Goal: Task Accomplishment & Management: Complete application form

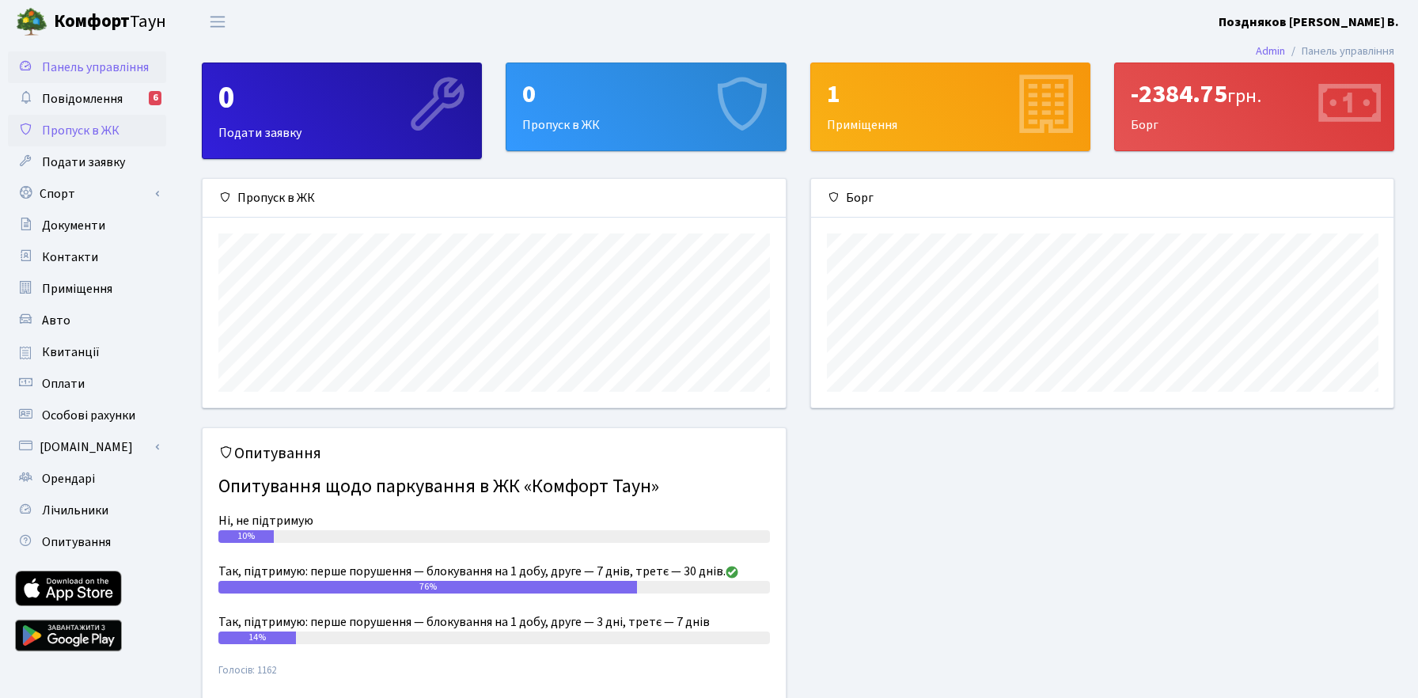
click at [84, 127] on span "Пропуск в ЖК" at bounding box center [81, 130] width 78 height 17
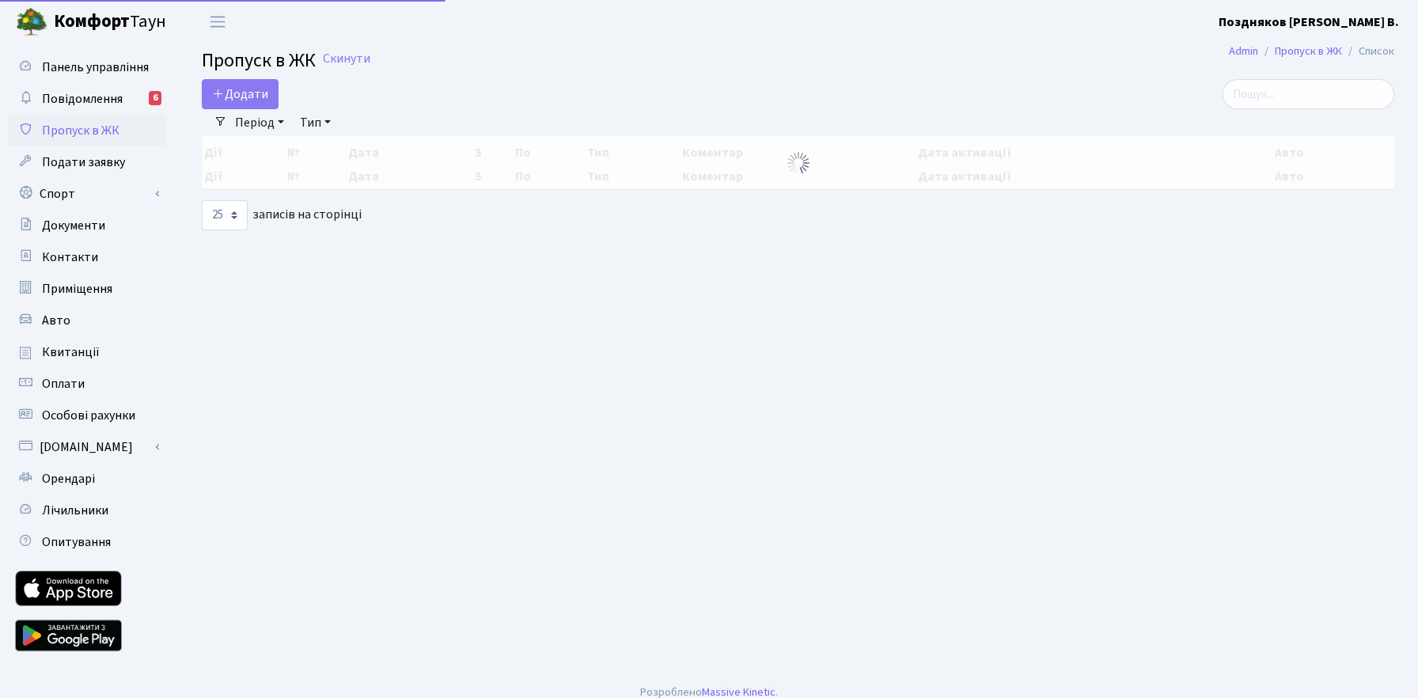
select select "25"
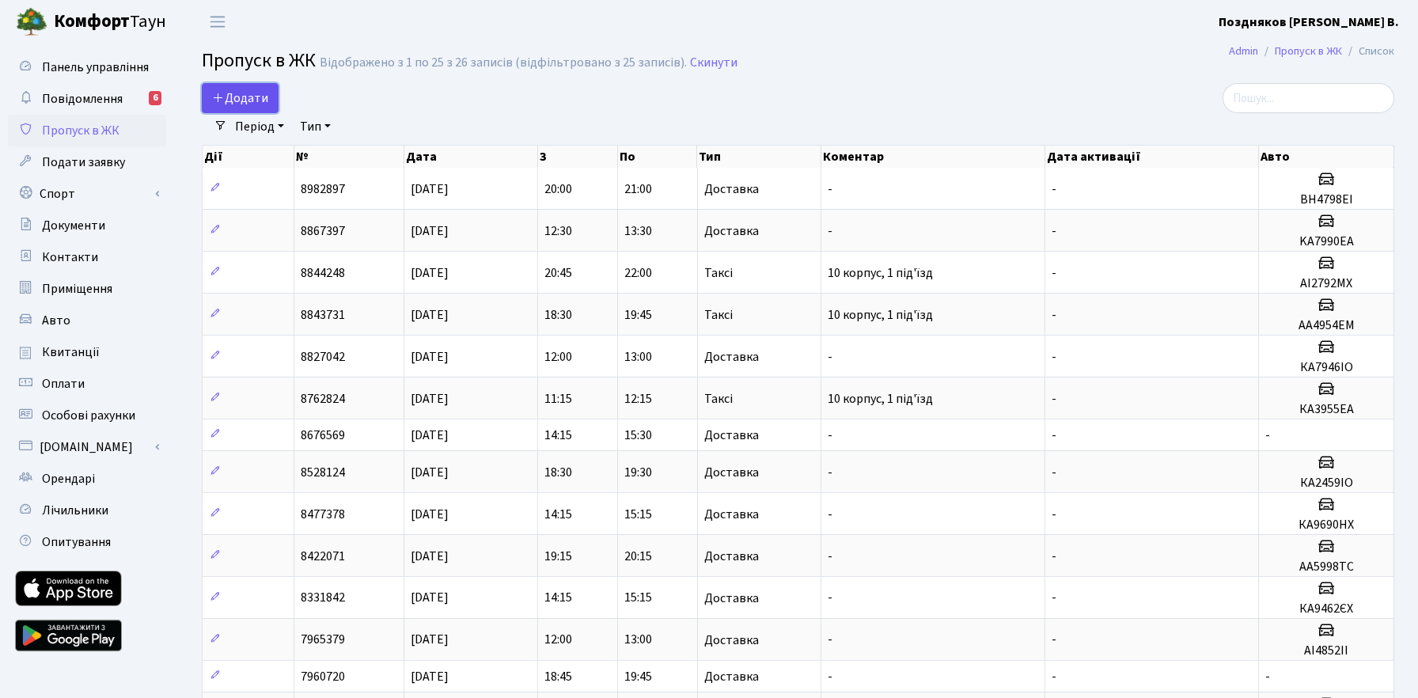
click at [232, 103] on span "Додати" at bounding box center [240, 97] width 56 height 17
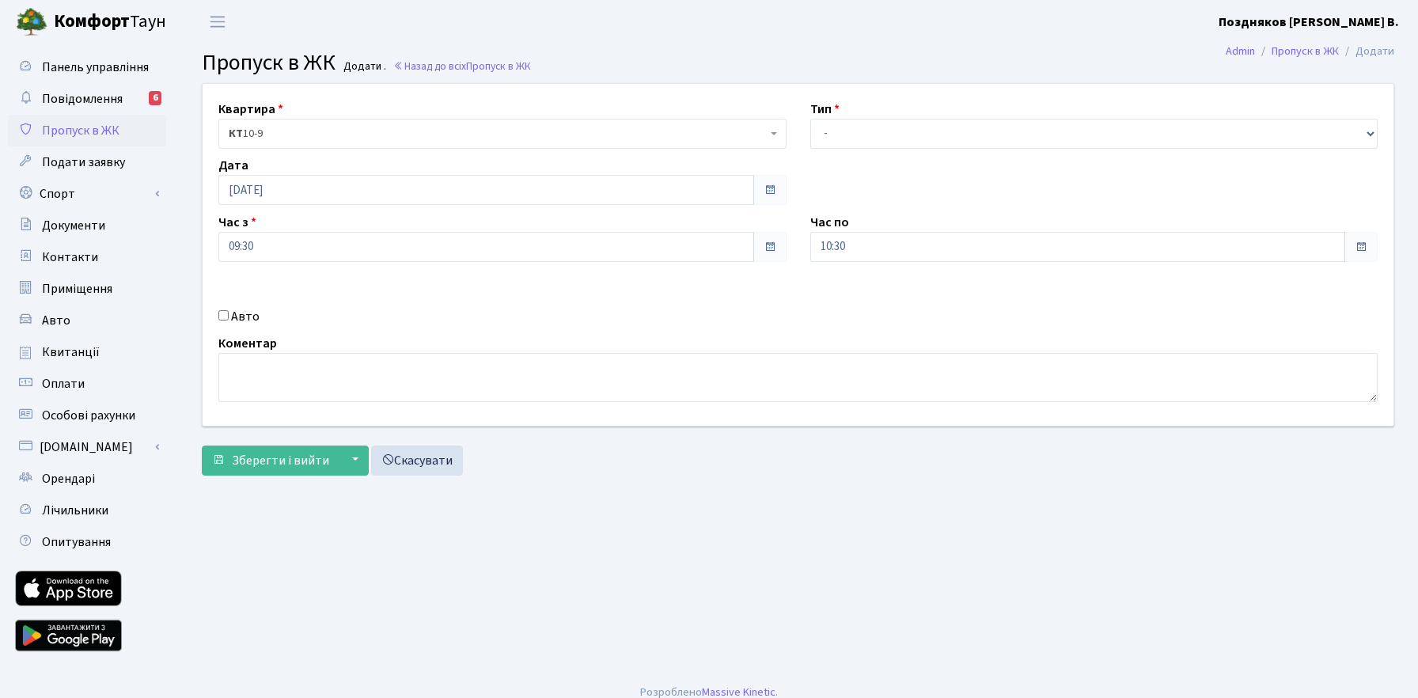
click at [223, 313] on input "Авто" at bounding box center [223, 315] width 10 height 10
checkbox input "true"
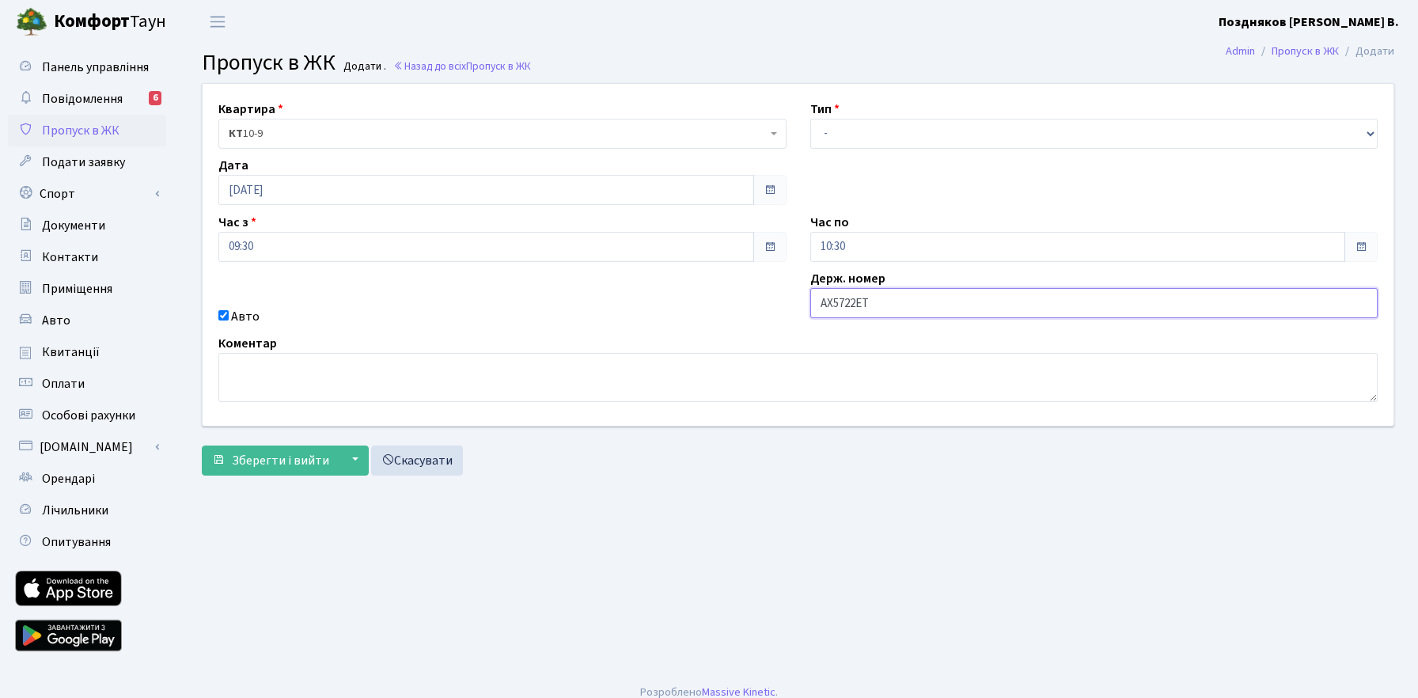
type input "AX5722ET"
click at [1005, 127] on select "- Доставка Таксі Гості Сервіс" at bounding box center [1094, 134] width 568 height 30
select select "1"
click at [810, 119] on select "- Доставка Таксі Гості Сервіс" at bounding box center [1094, 134] width 568 height 30
click at [782, 506] on main "Admin Пропуск в ЖК Додати Пропуск в ЖК Додати . Назад до всіх Пропуск в ЖК Квар…" at bounding box center [798, 358] width 1240 height 629
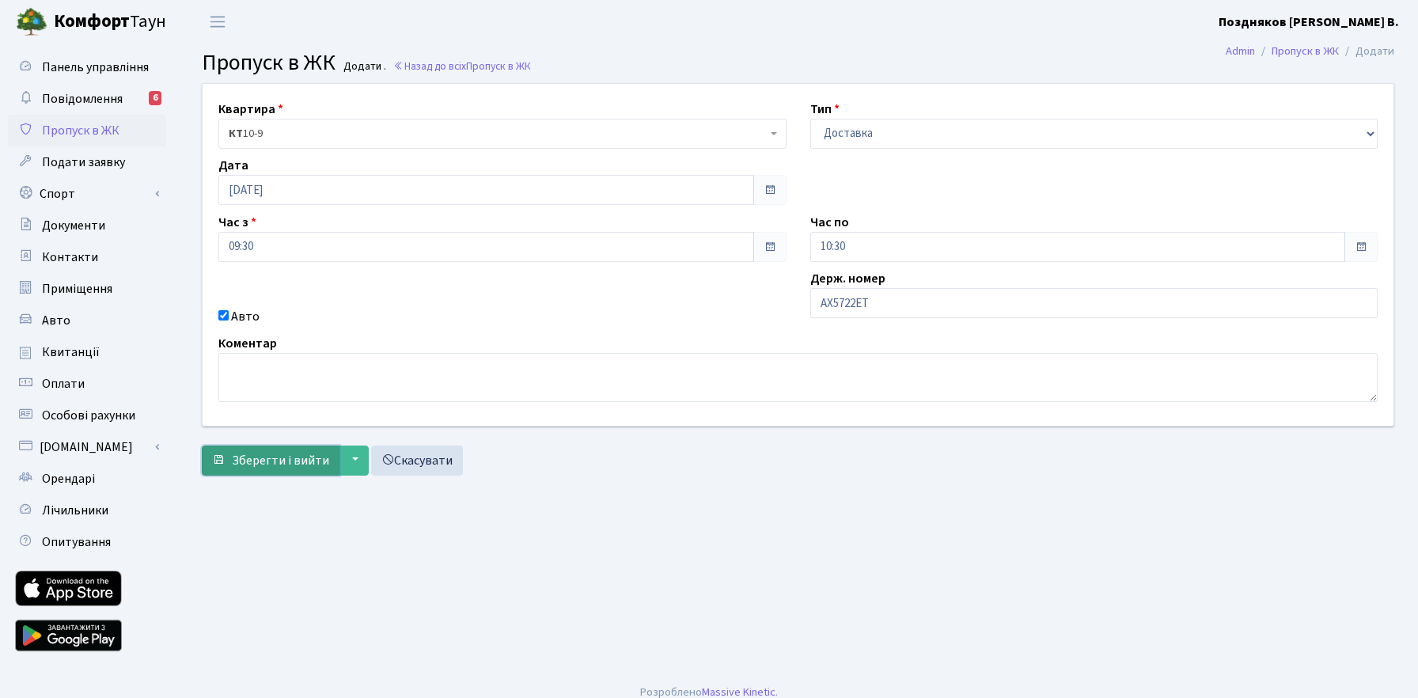
click at [286, 453] on span "Зберегти і вийти" at bounding box center [280, 460] width 97 height 17
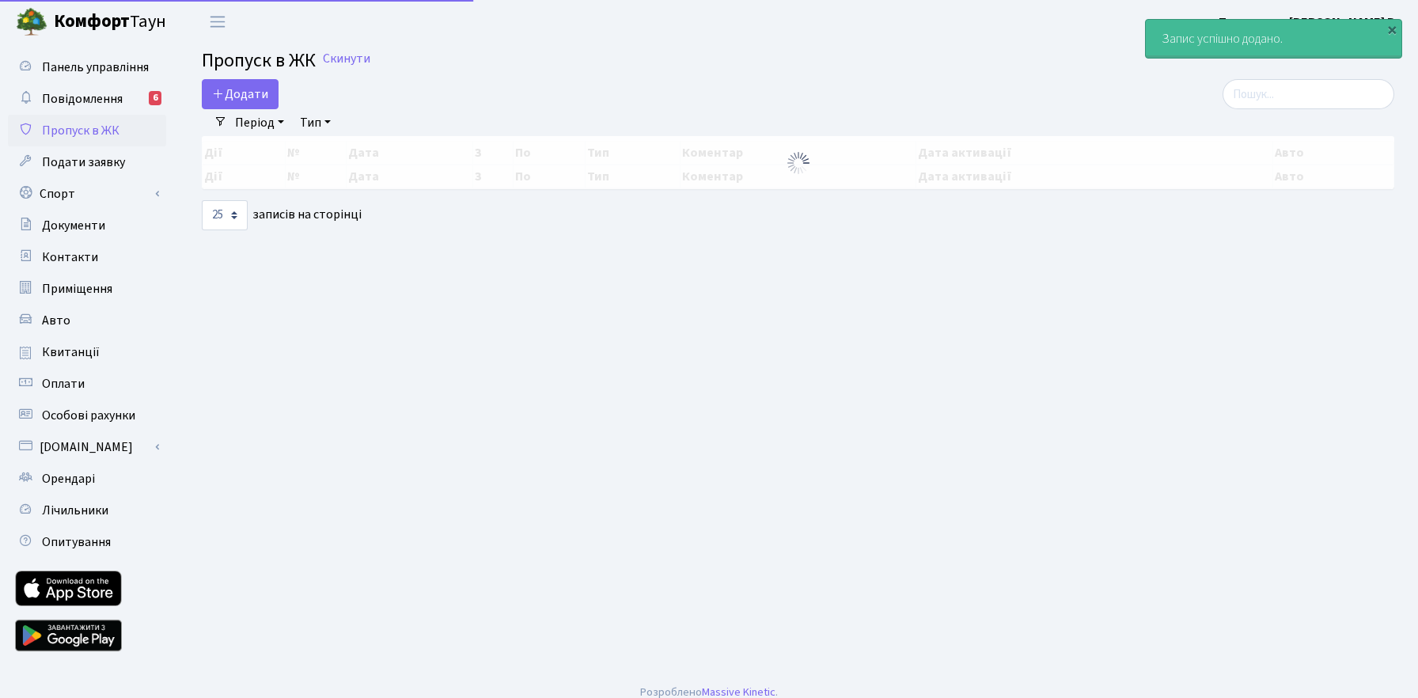
select select "25"
